Goal: Answer question/provide support: Share knowledge or assist other users

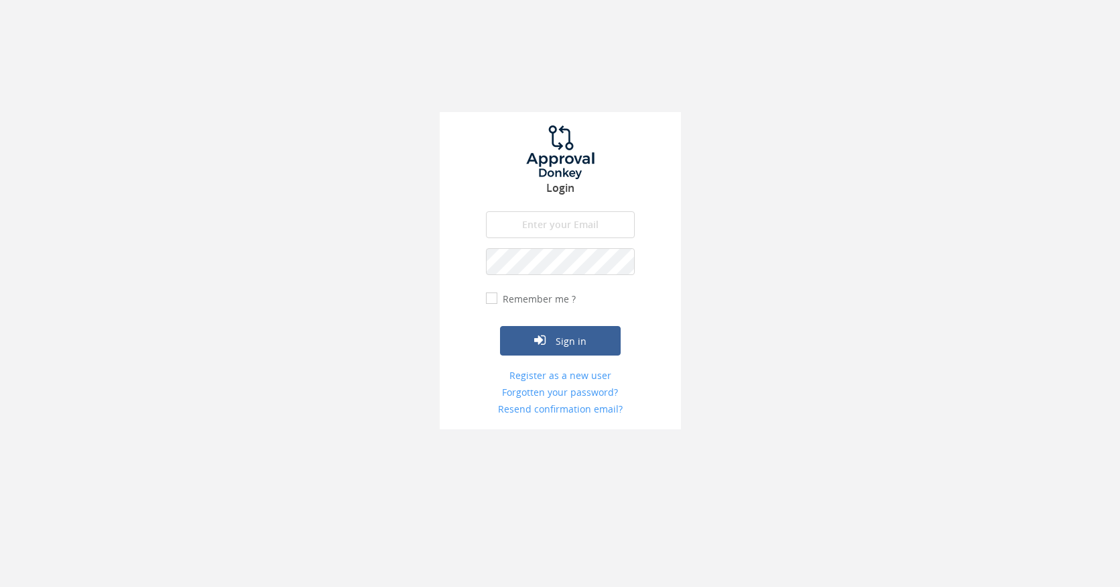
click at [568, 221] on input "email" at bounding box center [560, 224] width 149 height 27
type input "[PERSON_NAME][EMAIL_ADDRESS][PERSON_NAME][DOMAIN_NAME]"
click at [500, 326] on button "Sign in" at bounding box center [560, 340] width 121 height 29
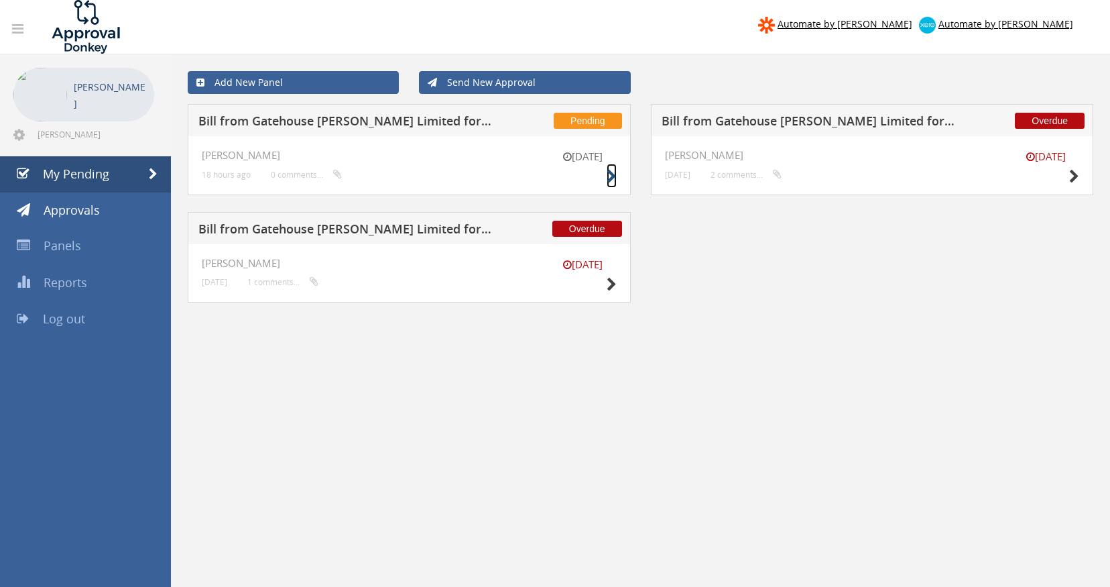
click at [607, 175] on icon at bounding box center [612, 177] width 10 height 14
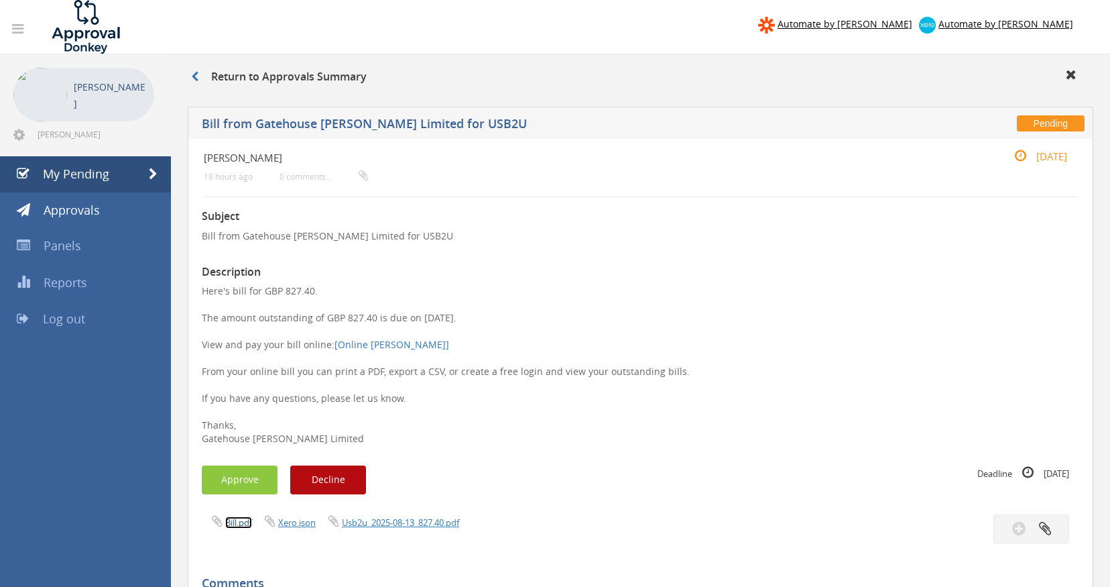
click at [241, 522] on link "Bill.pdf" at bounding box center [238, 522] width 27 height 12
click at [375, 523] on link "Usb2u_2025-08-13_827.40.pdf" at bounding box center [400, 522] width 117 height 12
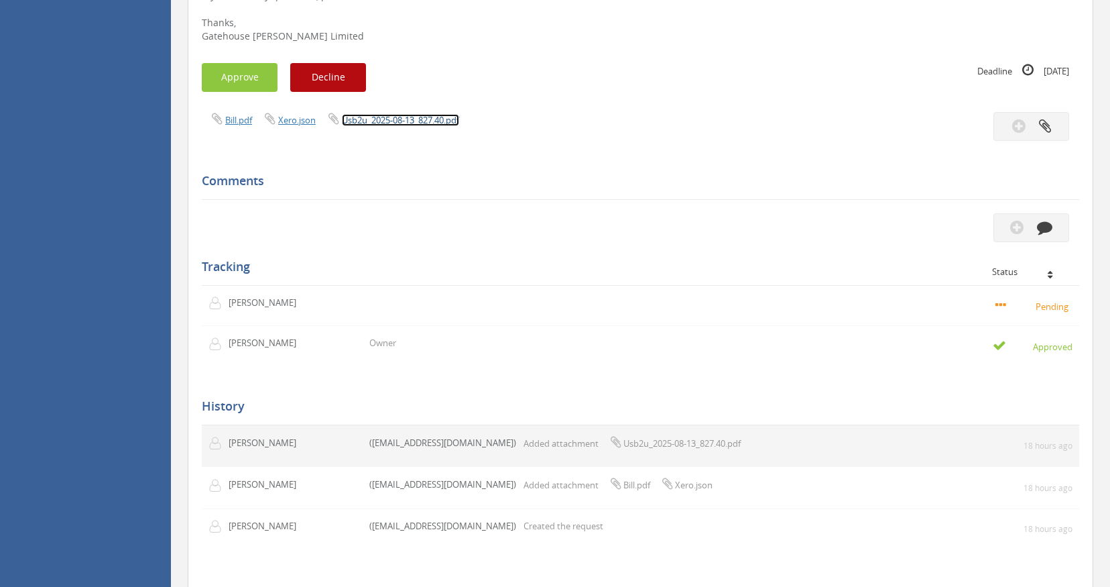
scroll to position [251, 0]
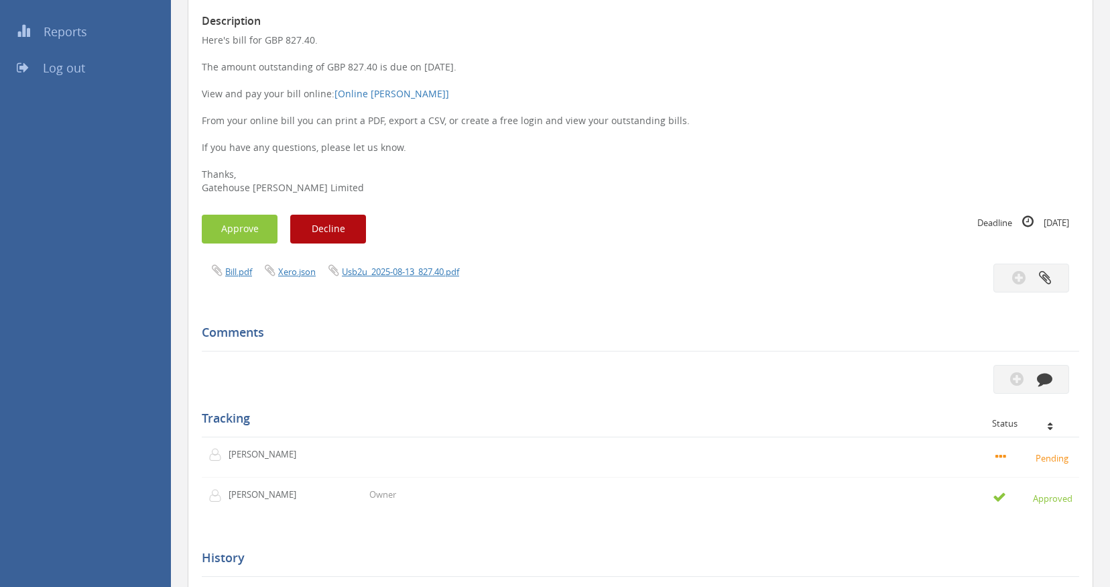
click at [274, 333] on h5 "Comments" at bounding box center [635, 332] width 867 height 13
click at [1050, 381] on icon "button" at bounding box center [1044, 378] width 15 height 15
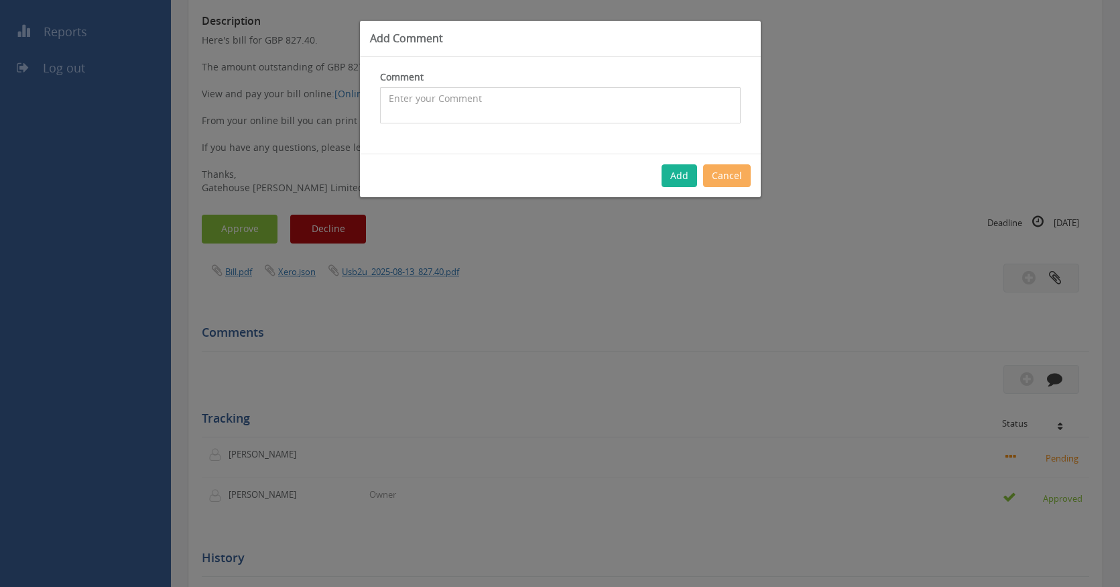
click at [625, 103] on textarea at bounding box center [560, 105] width 361 height 36
type textarea "Sorry, absolutely no idea what this is or who ordered it. I therefore cannot ap…"
click at [674, 174] on button "Add" at bounding box center [680, 175] width 36 height 23
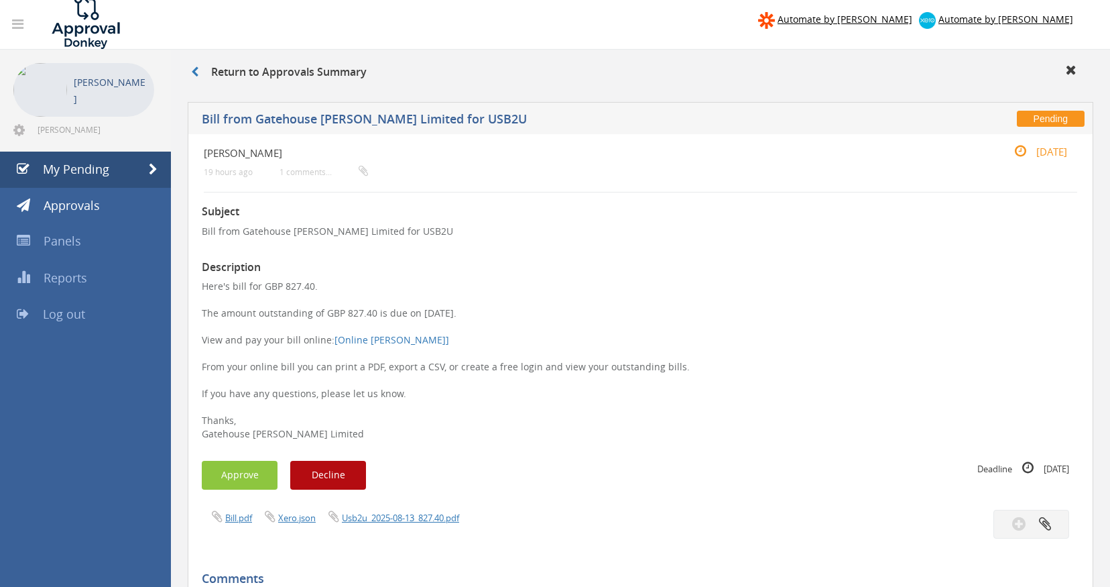
scroll to position [0, 0]
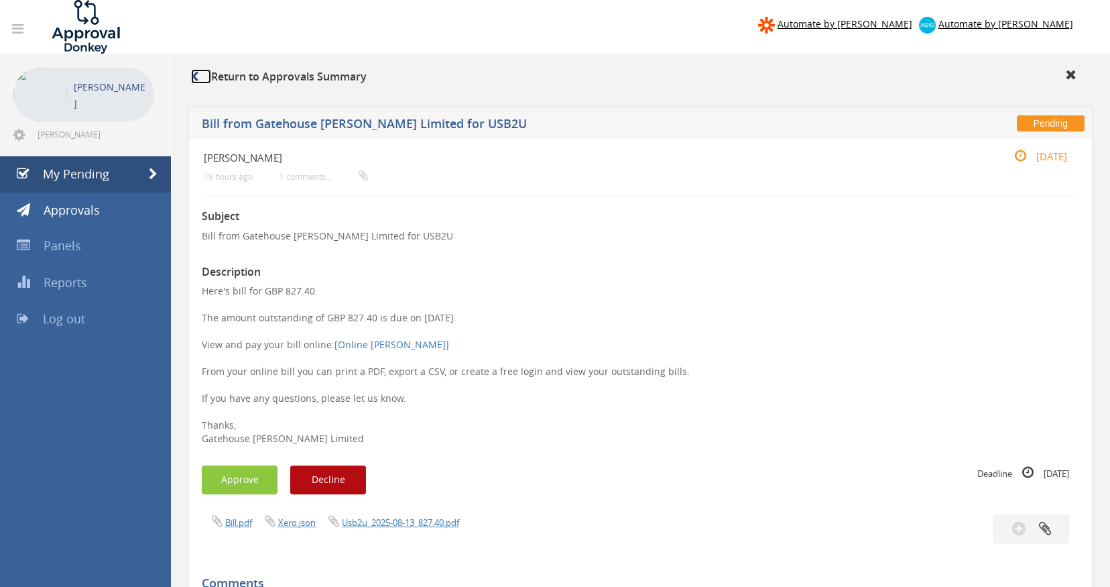
click at [210, 80] on link at bounding box center [201, 76] width 20 height 15
click at [192, 74] on icon at bounding box center [194, 76] width 7 height 11
click at [245, 74] on h3 "Return to Approvals Summary" at bounding box center [279, 77] width 176 height 12
click at [59, 188] on link "My Pending" at bounding box center [85, 174] width 171 height 36
